Goal: Navigation & Orientation: Understand site structure

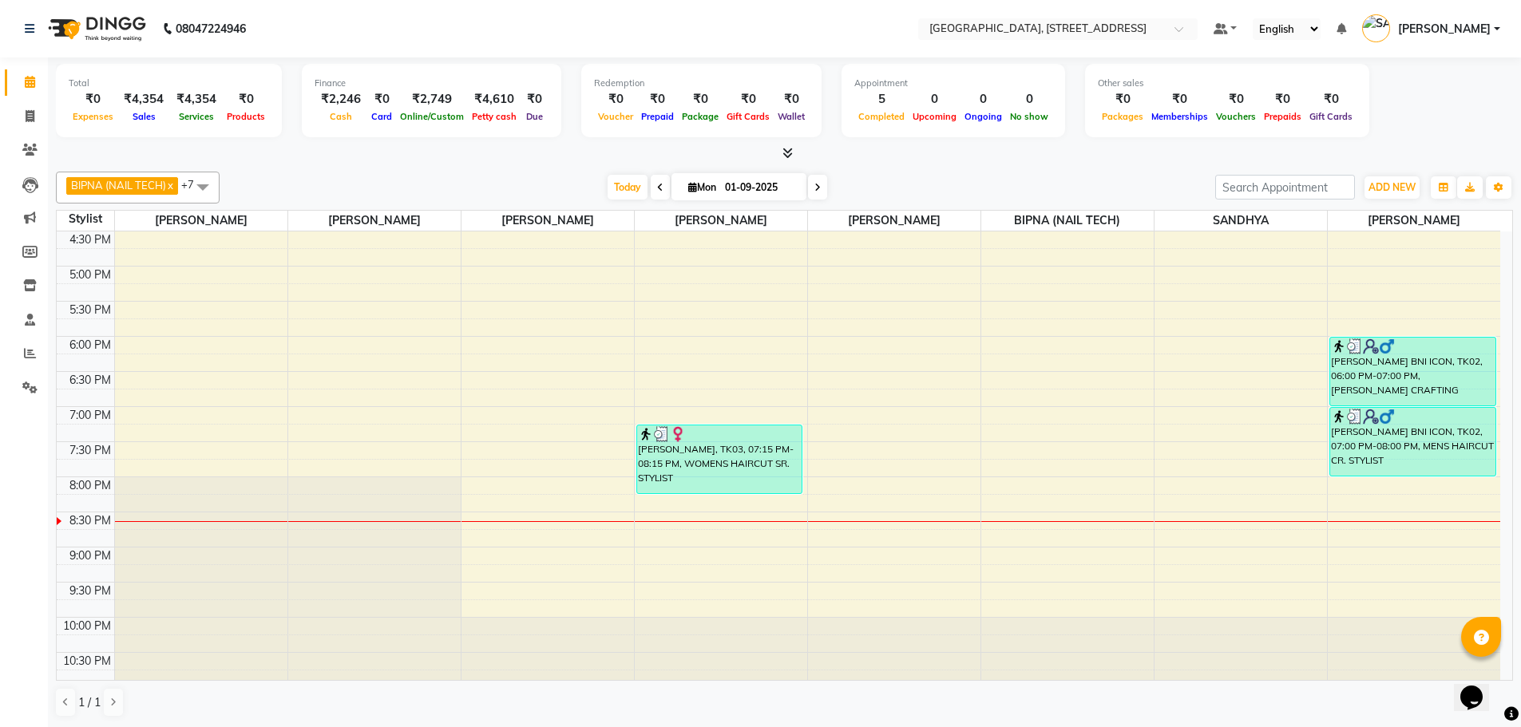
scroll to position [534, 0]
